Goal: Information Seeking & Learning: Check status

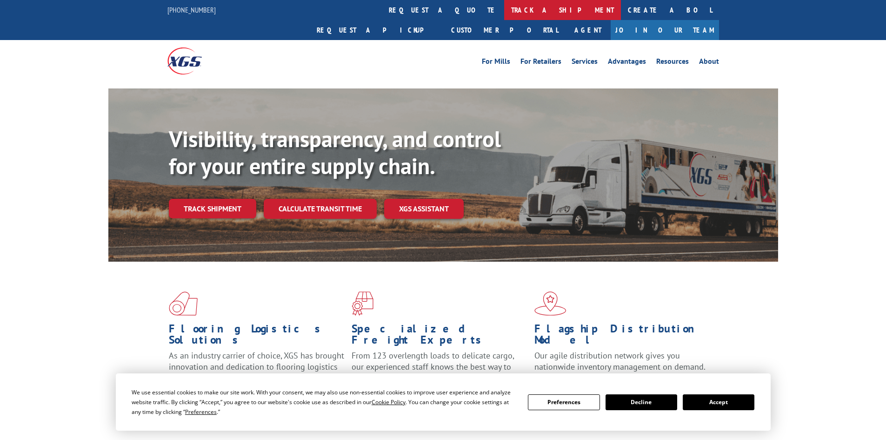
click at [504, 11] on link "track a shipment" at bounding box center [562, 10] width 117 height 20
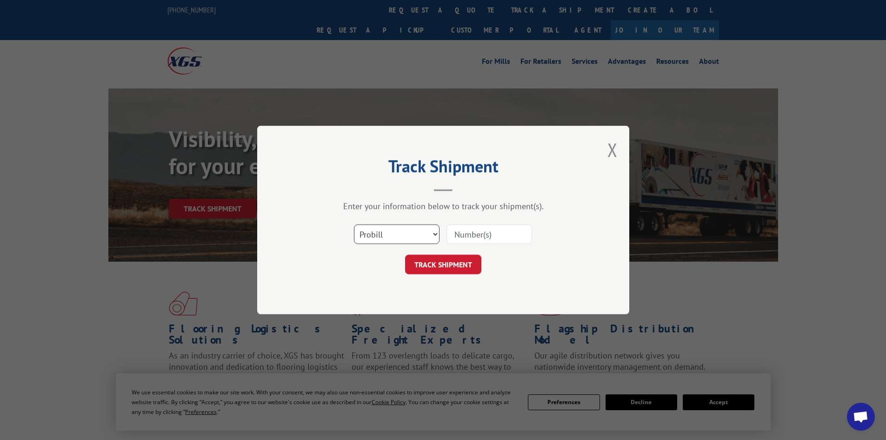
click at [394, 234] on select "Select category... Probill BOL PO" at bounding box center [397, 234] width 86 height 20
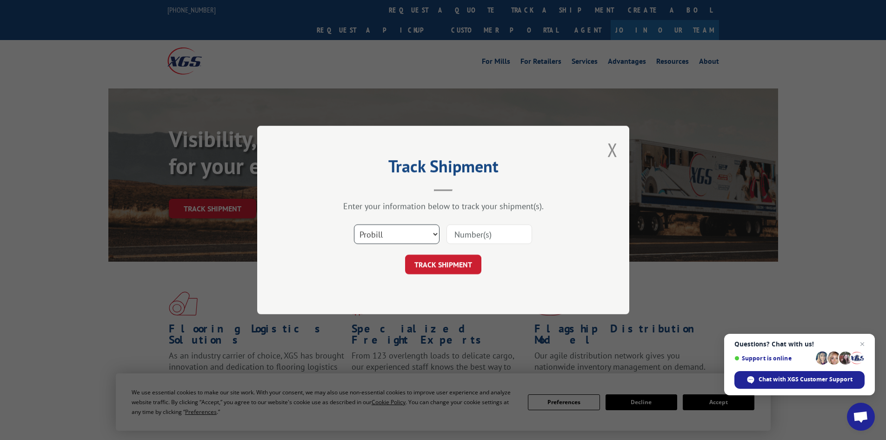
click at [354, 224] on select "Select category... Probill BOL PO" at bounding box center [397, 234] width 86 height 20
click at [454, 235] on input at bounding box center [490, 234] width 86 height 20
paste input "17230024"
type input "17230024"
click at [444, 271] on button "TRACK SHIPMENT" at bounding box center [443, 265] width 76 height 20
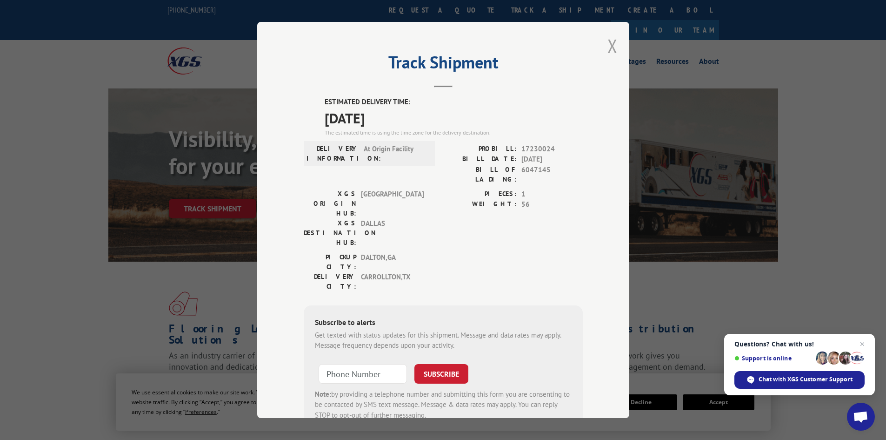
click at [609, 43] on button "Close modal" at bounding box center [613, 46] width 10 height 25
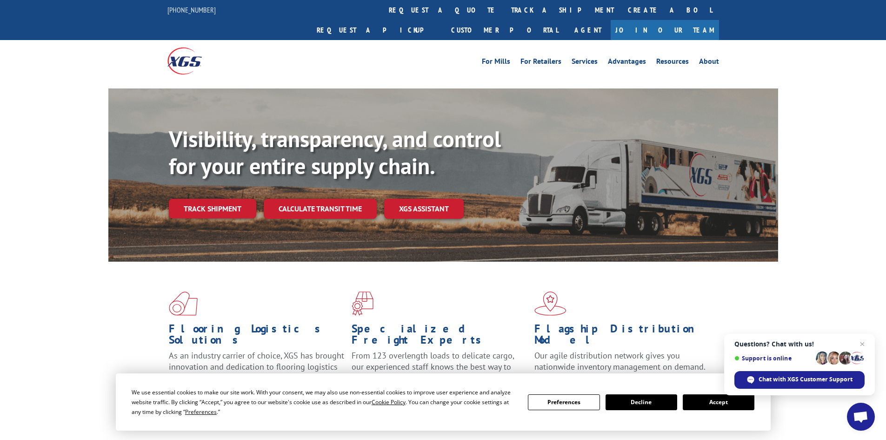
click at [724, 404] on button "Accept" at bounding box center [719, 402] width 72 height 16
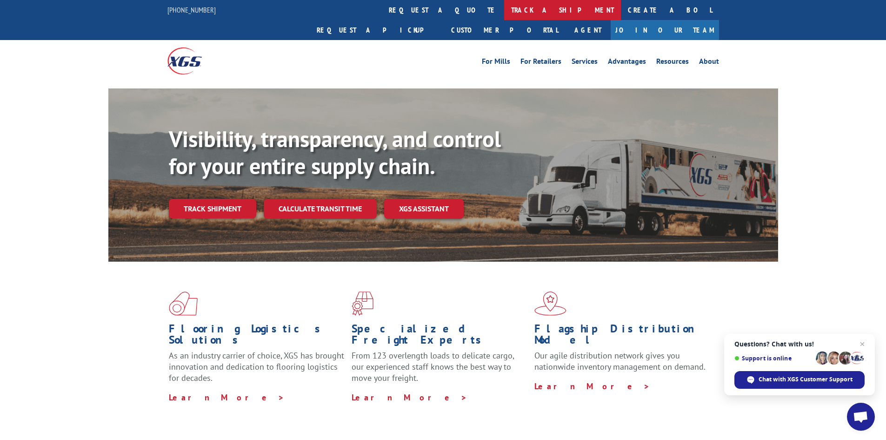
click at [504, 12] on link "track a shipment" at bounding box center [562, 10] width 117 height 20
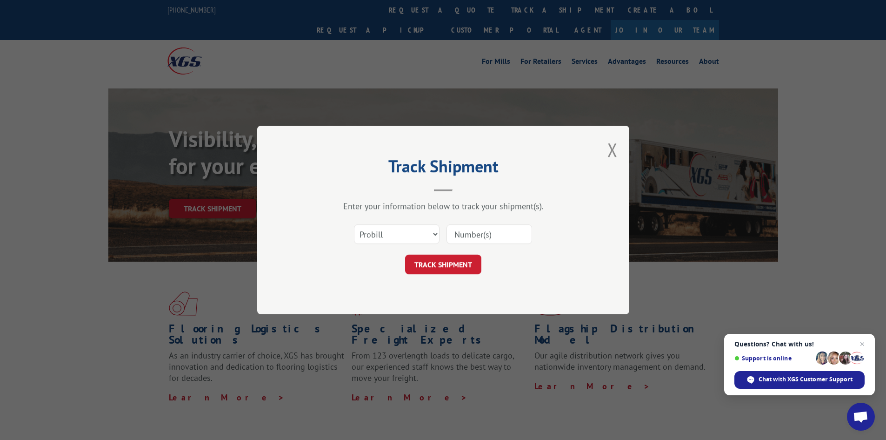
click at [501, 235] on input at bounding box center [490, 234] width 86 height 20
type input "17230024"
click at [405, 255] on button "TRACK SHIPMENT" at bounding box center [443, 265] width 76 height 20
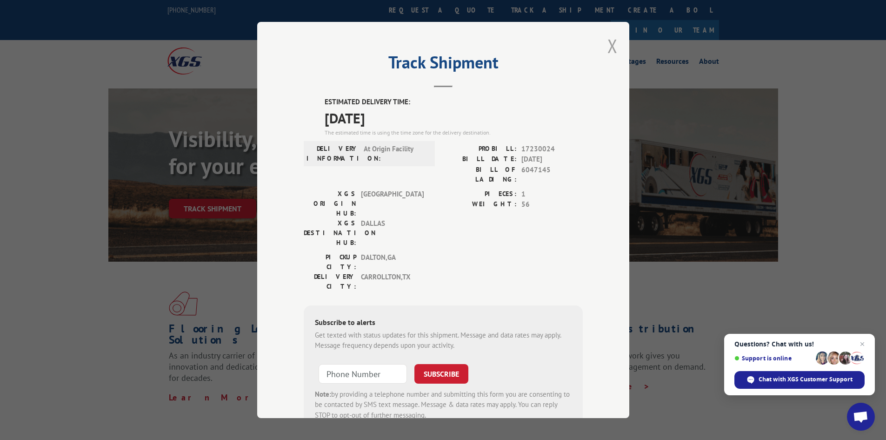
click at [609, 47] on button "Close modal" at bounding box center [613, 46] width 10 height 25
